Goal: Task Accomplishment & Management: Manage account settings

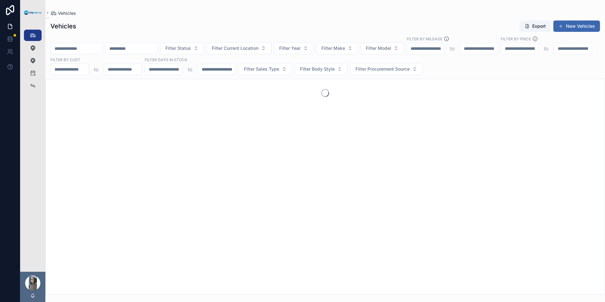
click at [85, 49] on input "scrollable content" at bounding box center [77, 48] width 52 height 9
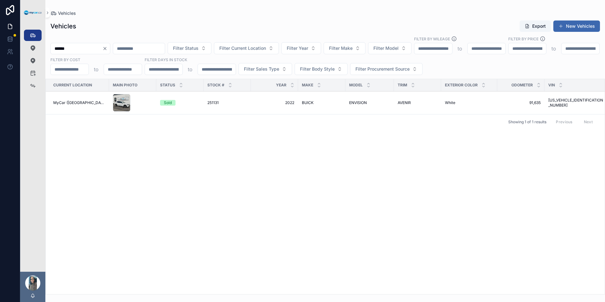
type input "******"
click at [208, 101] on span "251131" at bounding box center [212, 102] width 11 height 5
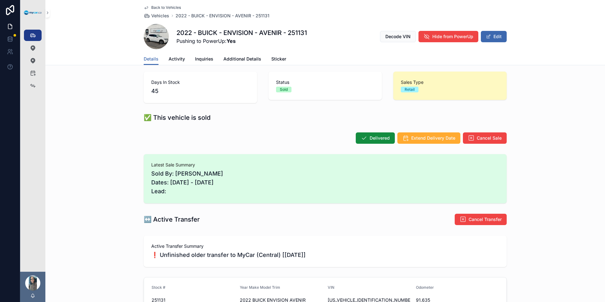
scroll to position [122, 0]
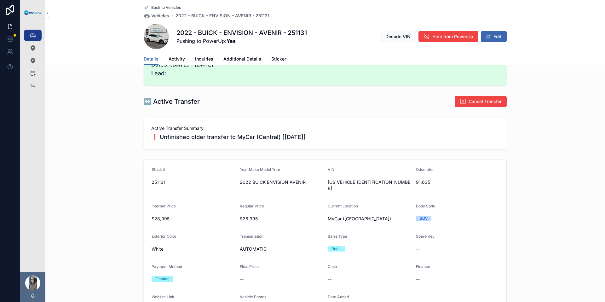
drag, startPoint x: 352, startPoint y: 176, endPoint x: 345, endPoint y: 181, distance: 8.6
click at [351, 176] on div "VIN [US_VEHICLE_IDENTIFICATION_NUMBER]" at bounding box center [369, 180] width 83 height 26
click at [342, 183] on span "[US_VEHICLE_IDENTIFICATION_NUMBER]" at bounding box center [369, 185] width 83 height 13
click at [345, 182] on span "[US_VEHICLE_IDENTIFICATION_NUMBER]" at bounding box center [369, 185] width 83 height 13
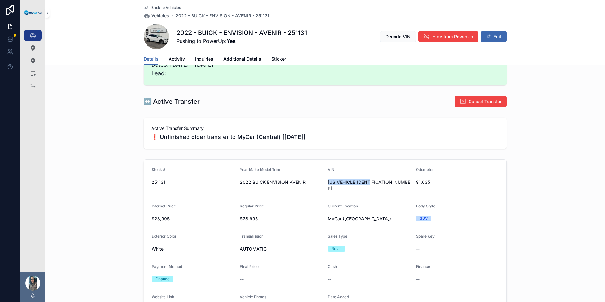
copy span "[US_VEHICLE_IDENTIFICATION_NUMBER]"
click at [35, 85] on icon "scrollable content" at bounding box center [33, 86] width 6 height 6
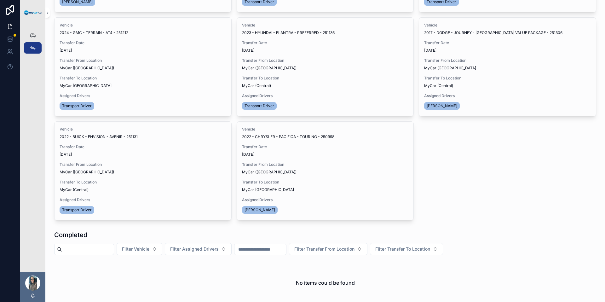
scroll to position [264, 0]
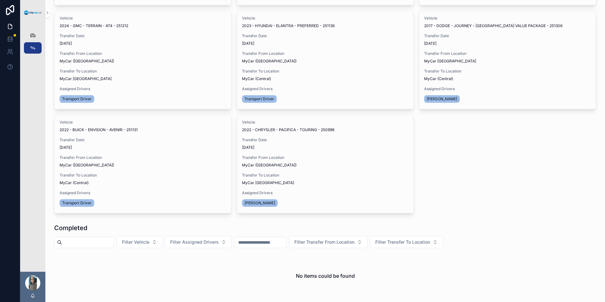
click at [0, 0] on span "Update Transfer" at bounding box center [0, 0] width 0 height 0
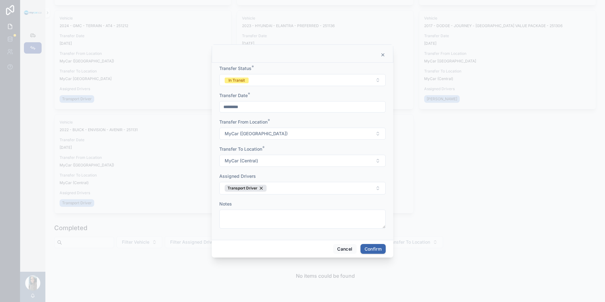
click at [287, 83] on button "In Transit" at bounding box center [302, 80] width 166 height 12
click at [286, 124] on span "Completed" at bounding box center [274, 124] width 27 height 6
click at [375, 250] on button "Confirm" at bounding box center [372, 249] width 25 height 10
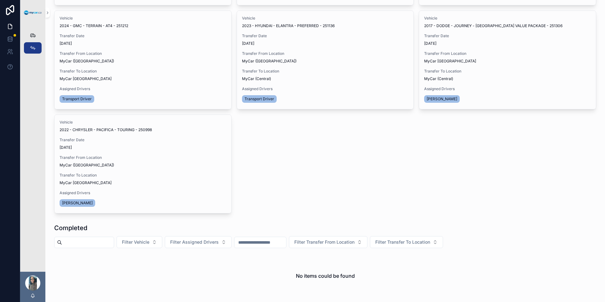
click at [0, 0] on span "Update Transfer" at bounding box center [0, 0] width 0 height 0
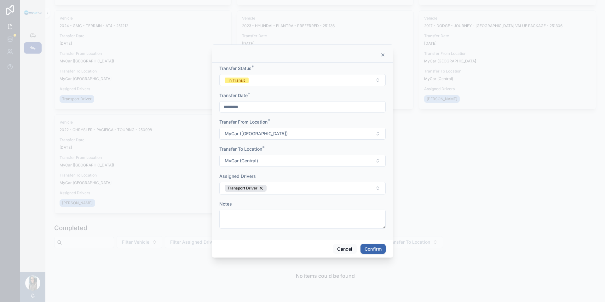
click at [306, 85] on button "In Transit" at bounding box center [302, 80] width 166 height 12
drag, startPoint x: 296, startPoint y: 122, endPoint x: 321, endPoint y: 127, distance: 24.8
click at [297, 122] on div "Completed" at bounding box center [303, 123] width 88 height 9
click at [378, 247] on button "Confirm" at bounding box center [372, 249] width 25 height 10
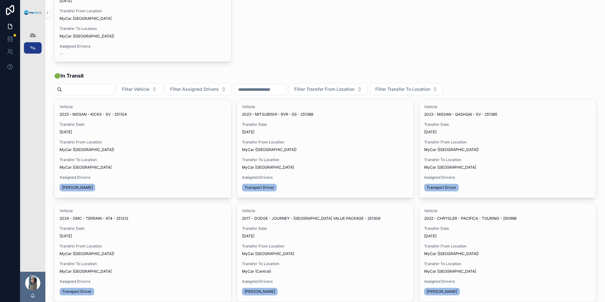
scroll to position [0, 0]
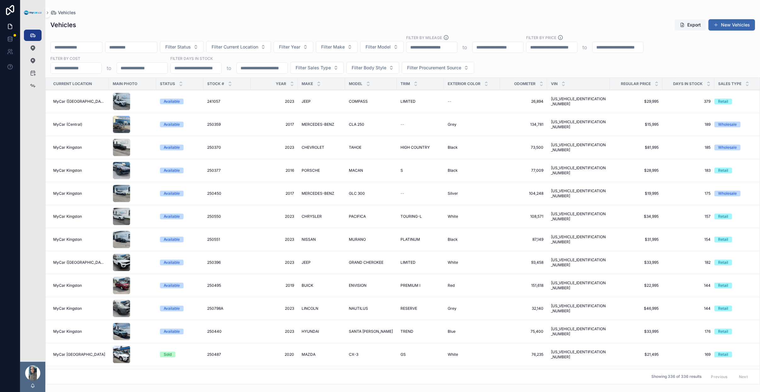
click at [88, 46] on input "scrollable content" at bounding box center [77, 47] width 52 height 9
click at [77, 47] on input "scrollable content" at bounding box center [77, 47] width 52 height 9
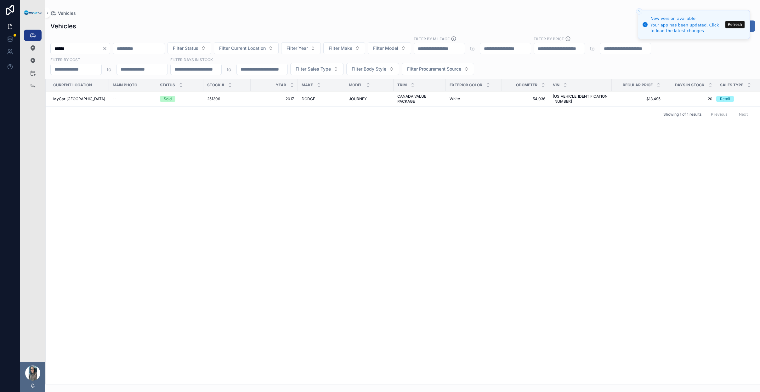
type input "******"
click at [741, 26] on button "Refresh" at bounding box center [735, 25] width 19 height 8
click at [541, 100] on td "54,036 54,036" at bounding box center [525, 98] width 47 height 15
click at [589, 99] on span "[US_VEHICLE_IDENTIFICATION_NUMBER]" at bounding box center [580, 99] width 55 height 10
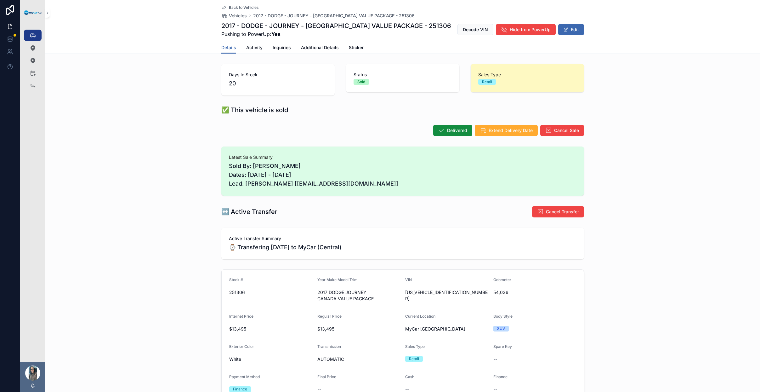
click at [572, 31] on button "Edit" at bounding box center [572, 29] width 26 height 11
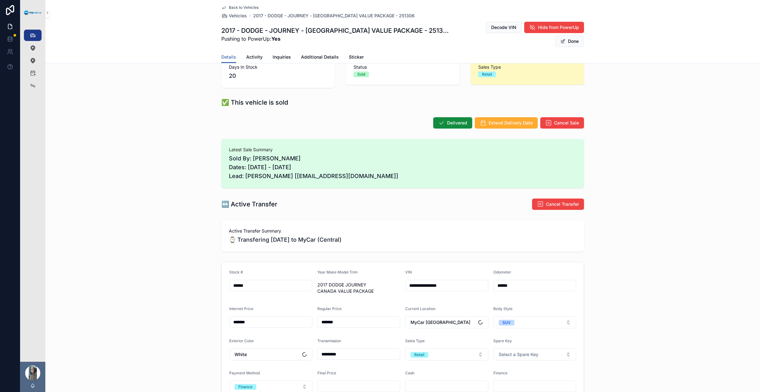
scroll to position [180, 0]
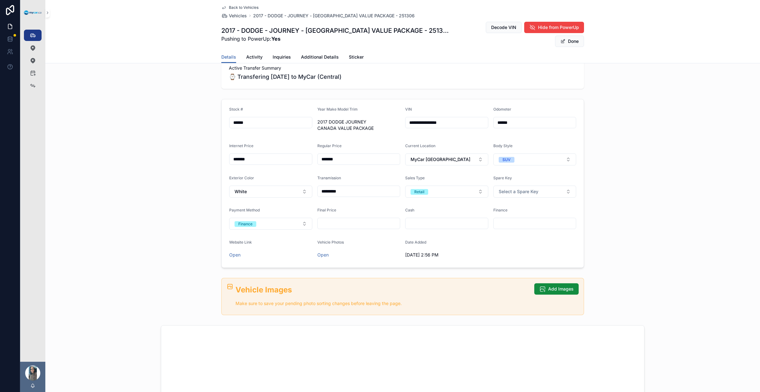
click at [447, 153] on button "MyCar [GEOGRAPHIC_DATA]" at bounding box center [446, 159] width 83 height 12
click at [444, 227] on div "MyCar ([GEOGRAPHIC_DATA])" at bounding box center [445, 226] width 88 height 10
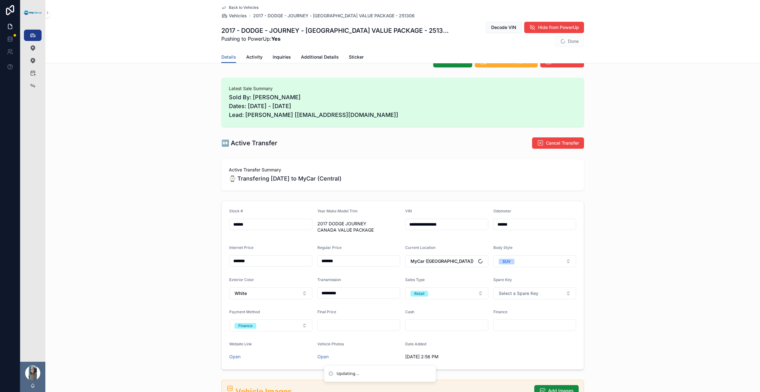
scroll to position [38, 0]
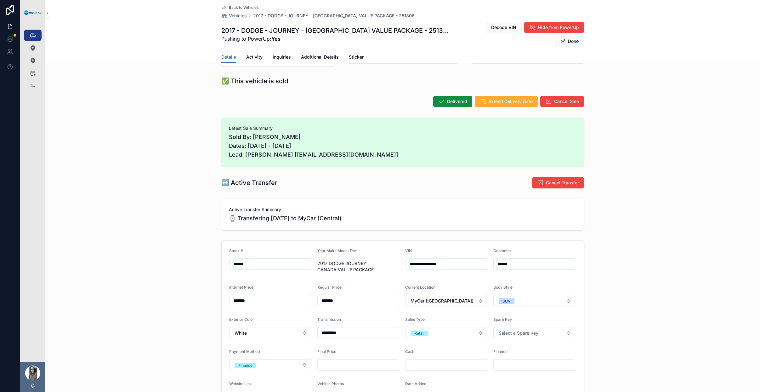
click at [573, 36] on button "Done" at bounding box center [569, 41] width 29 height 11
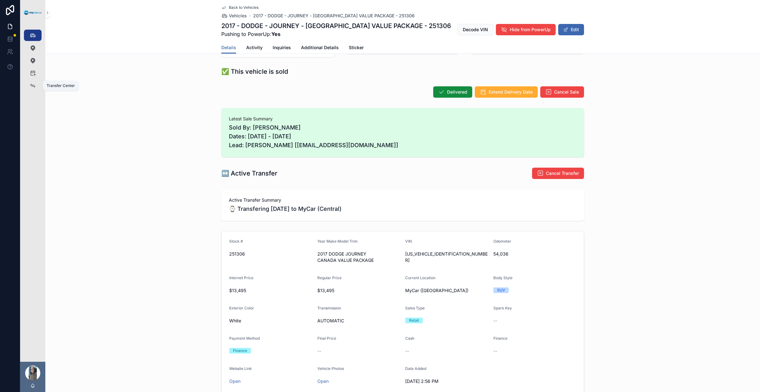
click at [36, 90] on div "Transfer Center" at bounding box center [33, 86] width 10 height 10
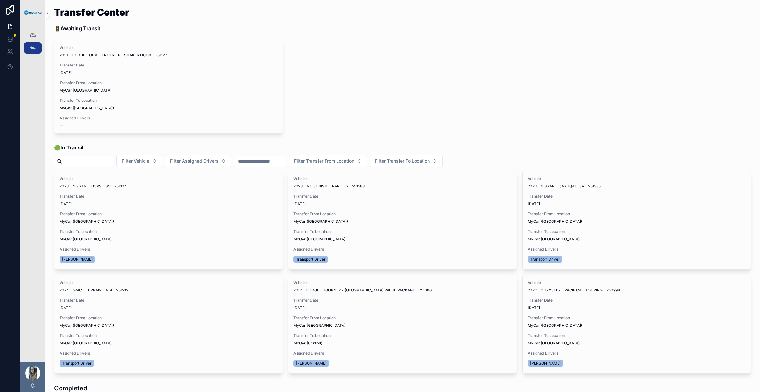
click at [0, 0] on span "Update Transfer" at bounding box center [0, 0] width 0 height 0
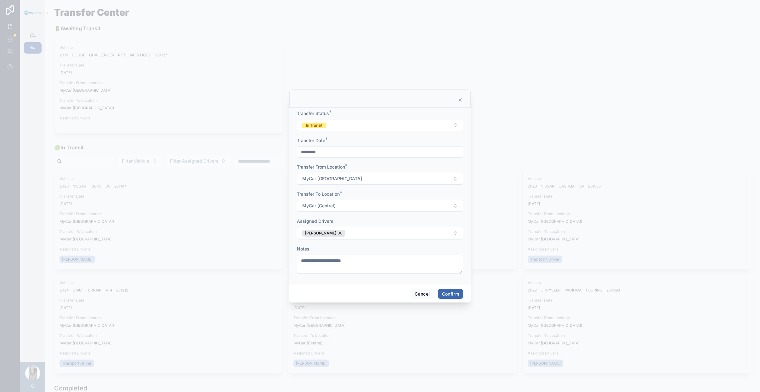
click at [347, 205] on button "MyCar (Central)" at bounding box center [380, 206] width 166 height 12
click at [385, 282] on div "MyCar ([GEOGRAPHIC_DATA])" at bounding box center [380, 282] width 88 height 10
click at [452, 295] on button "Confirm" at bounding box center [450, 294] width 25 height 10
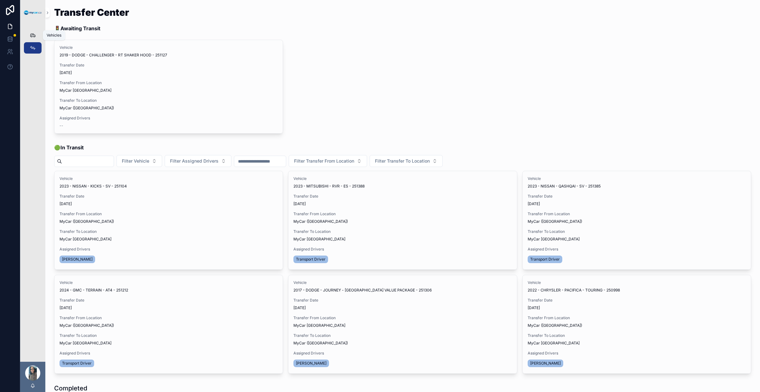
click at [32, 33] on icon "scrollable content" at bounding box center [33, 35] width 6 height 6
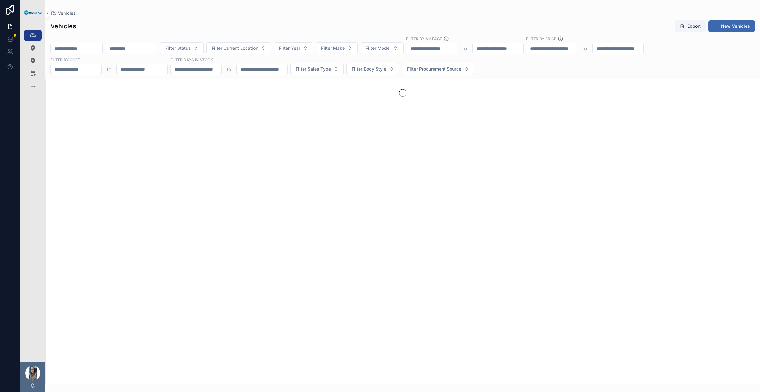
click at [89, 44] on input "scrollable content" at bounding box center [77, 48] width 52 height 9
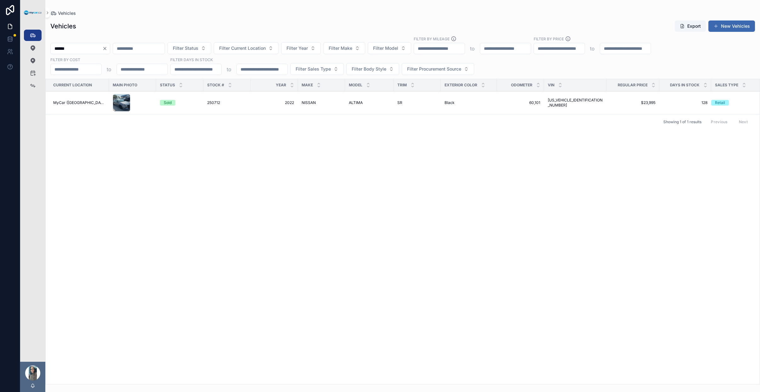
type input "******"
